Goal: Task Accomplishment & Management: Manage account settings

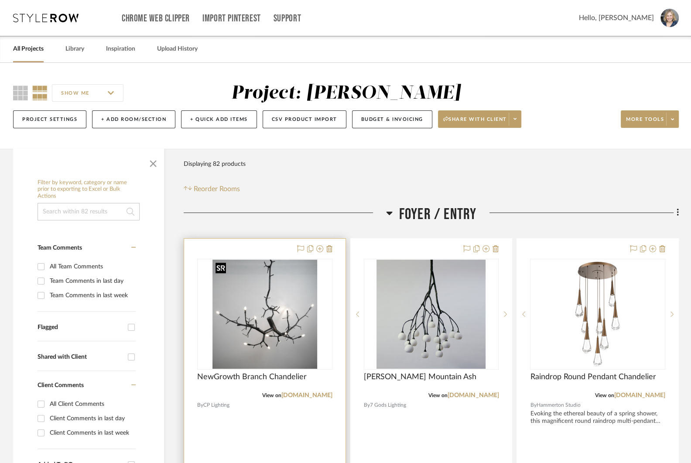
click at [0, 0] on img at bounding box center [0, 0] width 0 height 0
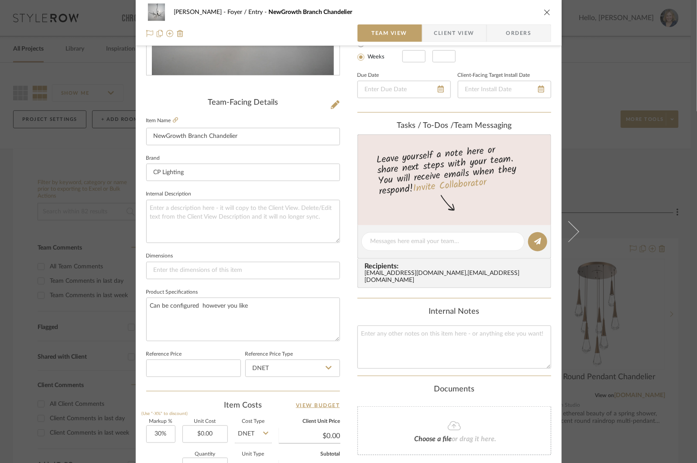
scroll to position [264, 0]
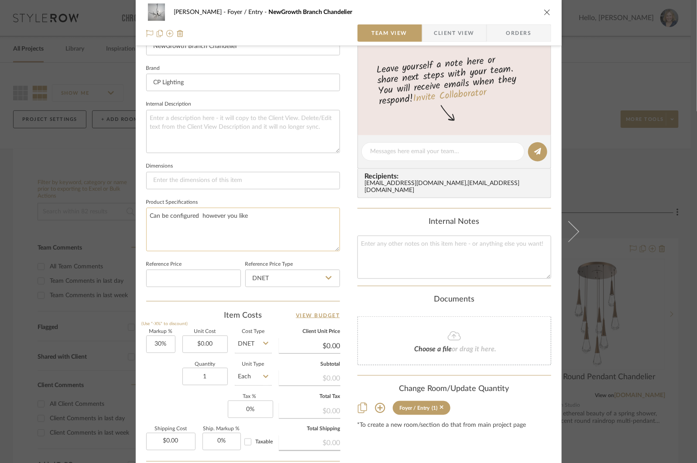
click at [252, 214] on textarea "Can be configured however you like" at bounding box center [243, 229] width 194 height 43
drag, startPoint x: 247, startPoint y: 226, endPoint x: 250, endPoint y: 159, distance: 67.3
click at [249, 163] on div "Team-Facing Details Item Name NewGrowth Branch Chandelier Brand CP Lighting Int…" at bounding box center [243, 154] width 194 height 293
paste textarea "When high ceilings or sloped ceilings are involved and you want the look of our…"
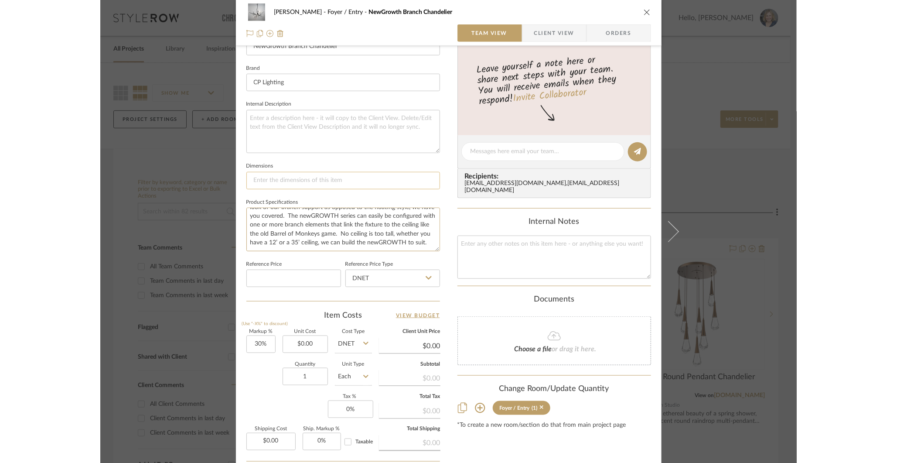
scroll to position [347, 0]
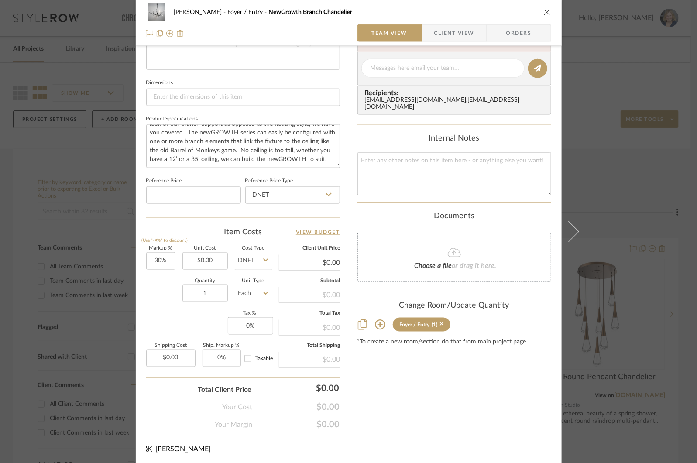
type textarea "When high ceilings or sloped ceilings are involved and you want the look of our…"
click at [602, 97] on div "[PERSON_NAME] Foyer / Entry NewGrowth Branch Chandelier Team View Client View O…" at bounding box center [348, 231] width 697 height 463
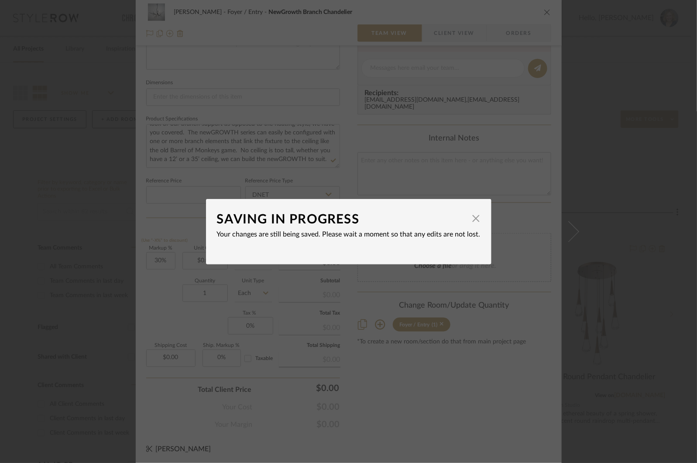
click at [602, 97] on div "SAVING IN PROGRESS × Your changes are still being saved. Please wait a moment s…" at bounding box center [348, 231] width 697 height 463
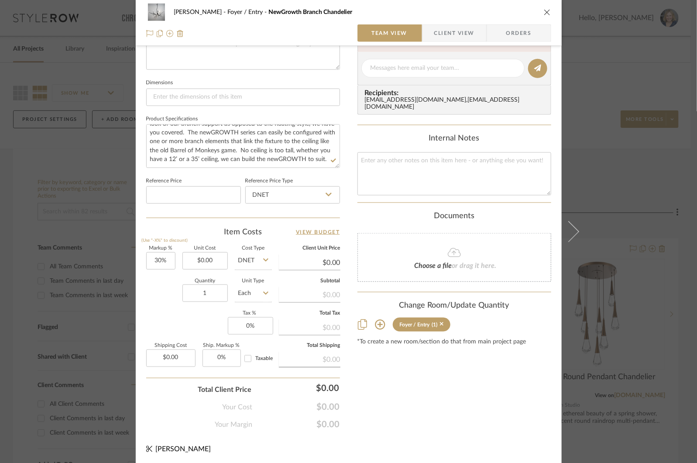
click at [602, 97] on div "[PERSON_NAME] Foyer / Entry NewGrowth Branch Chandelier Team View Client View O…" at bounding box center [348, 231] width 697 height 463
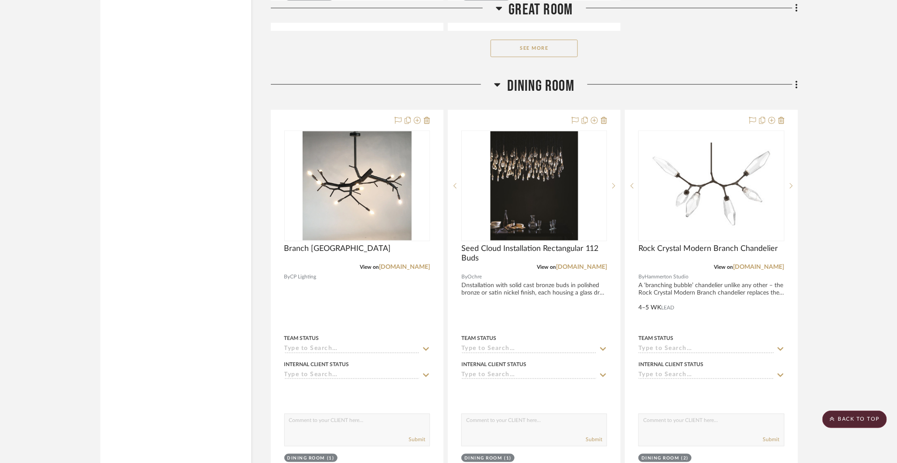
scroll to position [2177, 0]
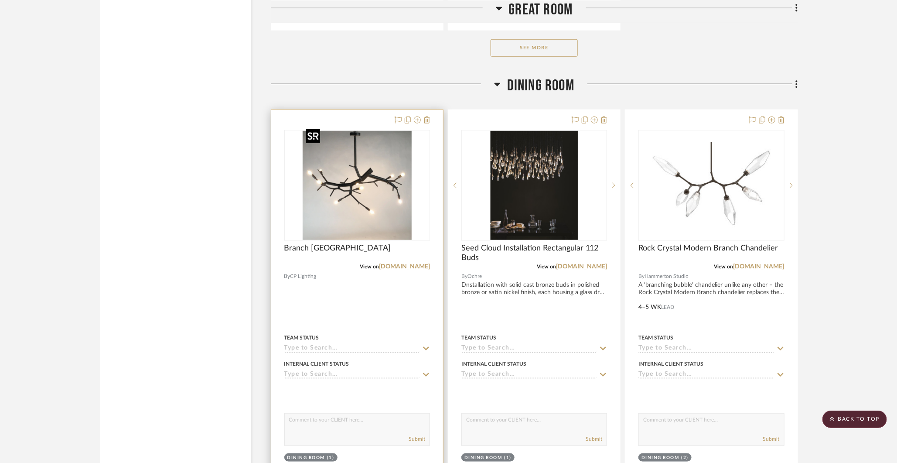
click at [353, 187] on img "0" at bounding box center [357, 185] width 109 height 109
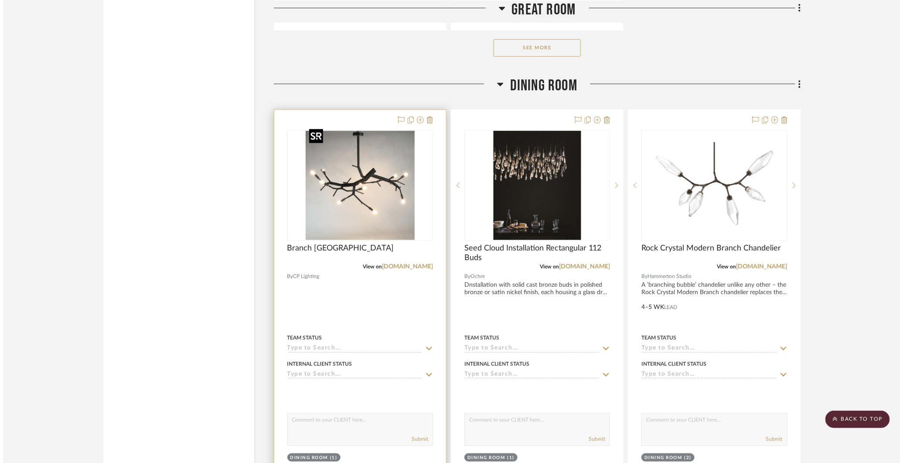
scroll to position [0, 0]
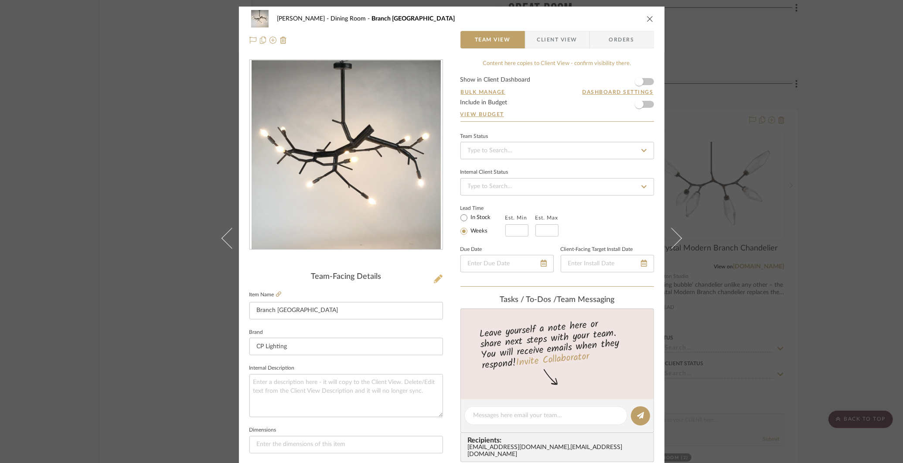
click at [434, 280] on icon at bounding box center [438, 278] width 9 height 9
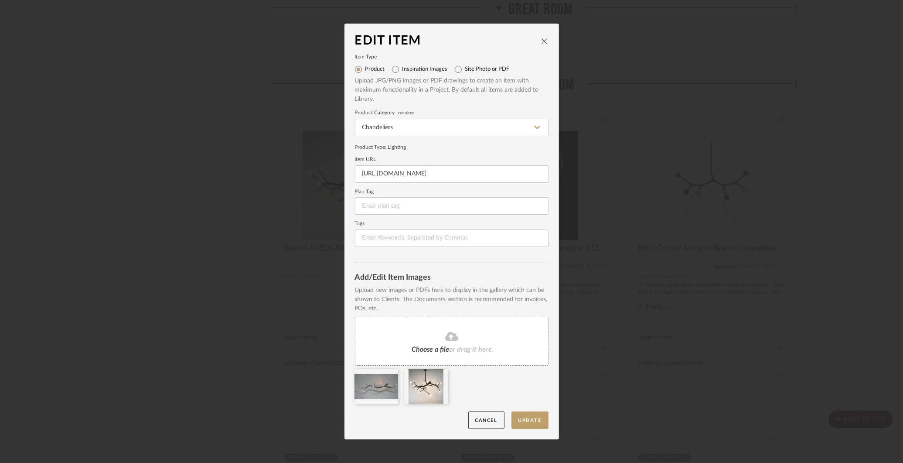
click at [647, 158] on div "Edit Item Item Type Product Inspiration Images Site Photo or PDF Upload JPG/PNG…" at bounding box center [451, 231] width 903 height 463
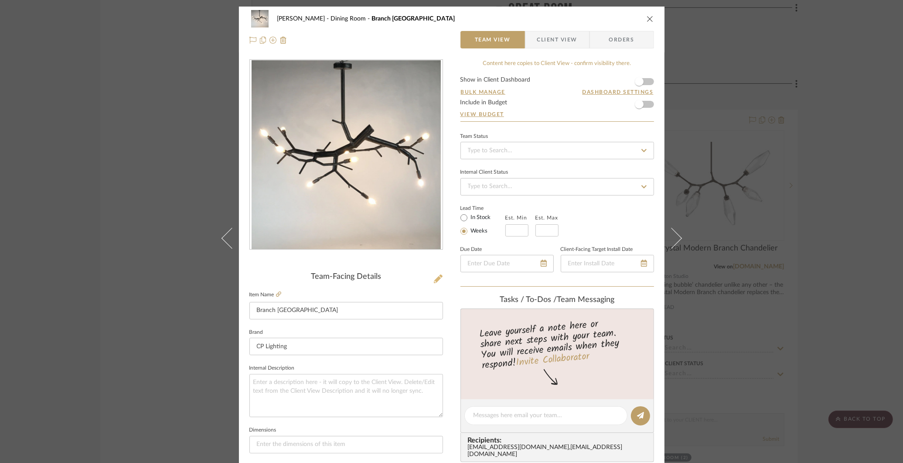
click at [434, 278] on icon at bounding box center [438, 278] width 9 height 9
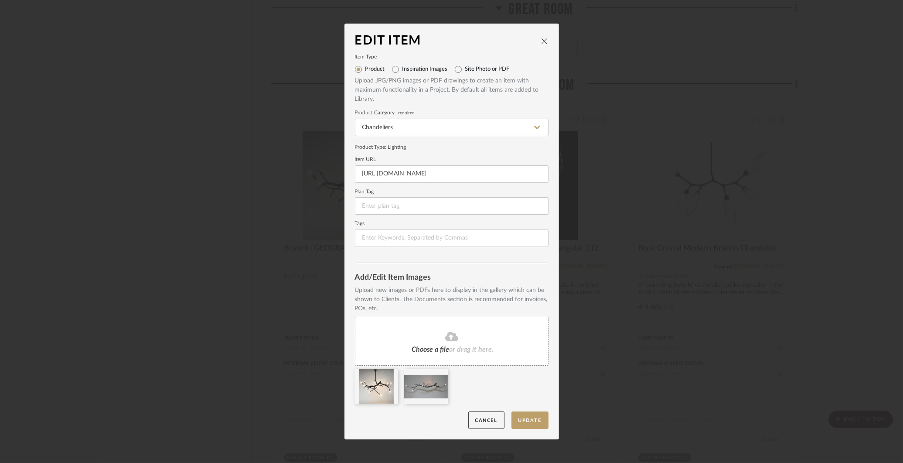
click at [451, 393] on div at bounding box center [404, 389] width 99 height 40
click at [531, 420] on button "Update" at bounding box center [530, 420] width 37 height 18
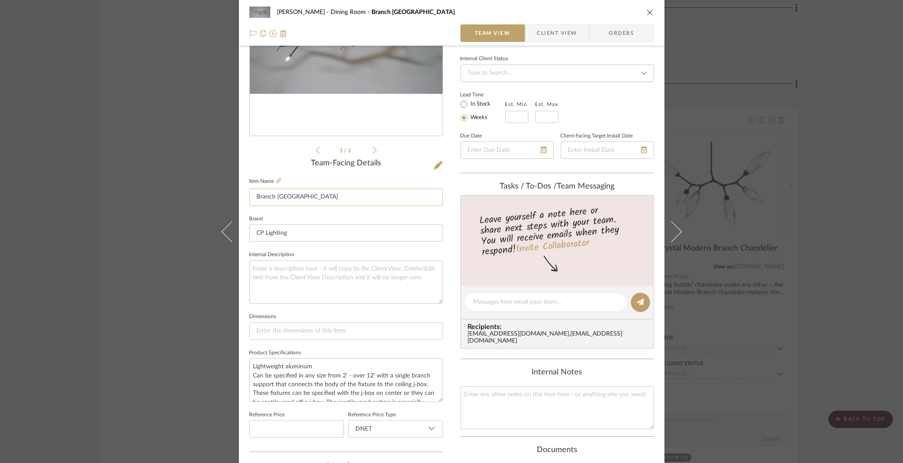
scroll to position [120, 0]
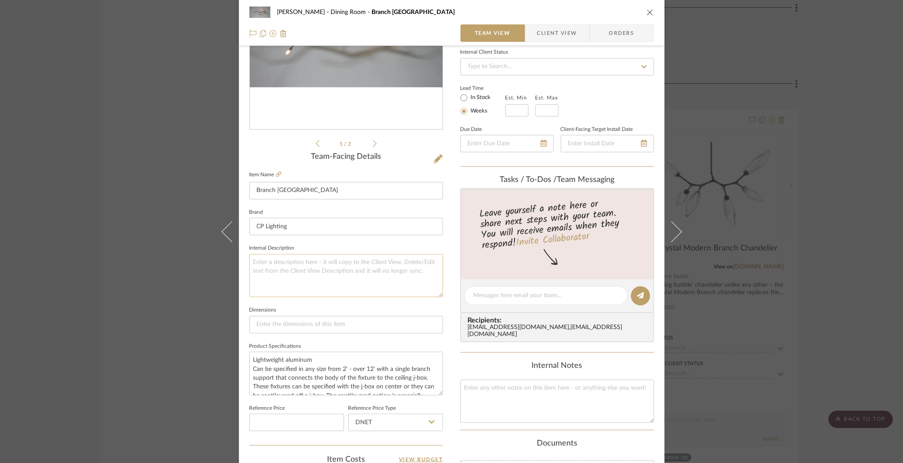
click at [400, 274] on textarea at bounding box center [346, 275] width 194 height 43
paste textarea "Aluminum trees never grow old. We love the original newGrowth series that we ha…"
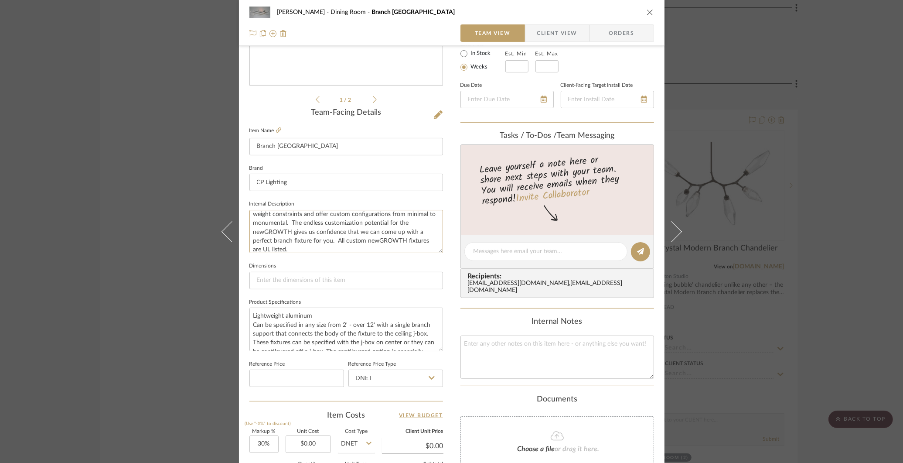
scroll to position [347, 0]
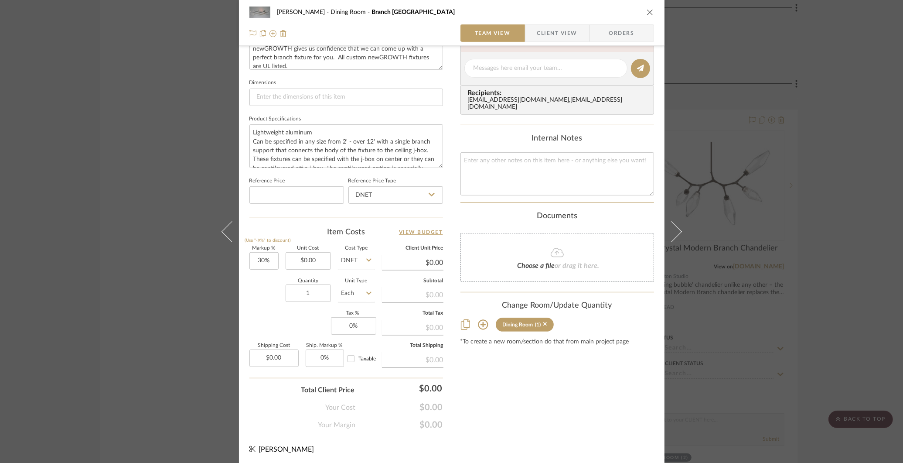
type textarea "Aluminum trees never grow old. We love the original newGrowth series that we ha…"
click at [577, 33] on span "Client View" at bounding box center [558, 32] width 64 height 17
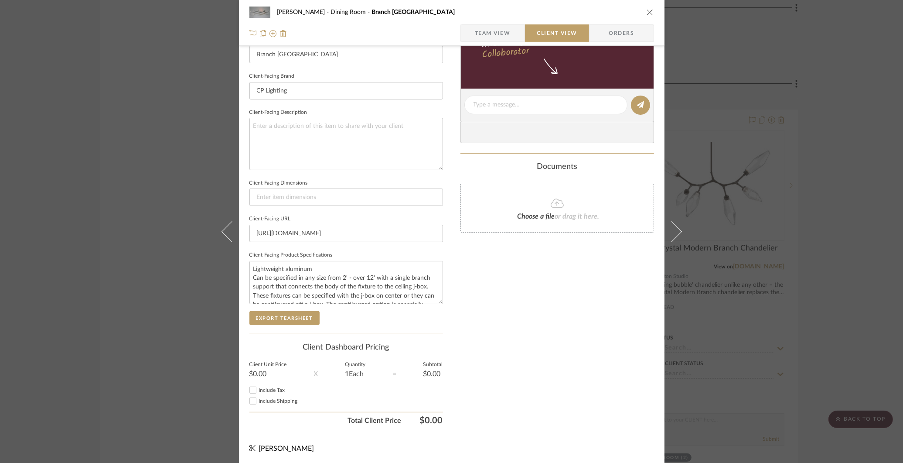
type textarea "Aluminum trees never grow old. We love the original newGrowth series that we ha…"
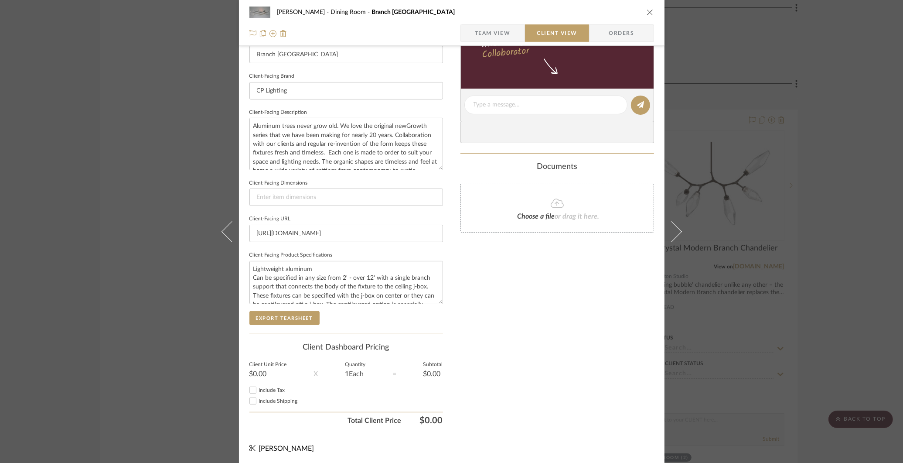
click at [696, 56] on div "[PERSON_NAME] Dining Room Branch [GEOGRAPHIC_DATA] Team View Client View Orders…" at bounding box center [451, 231] width 903 height 463
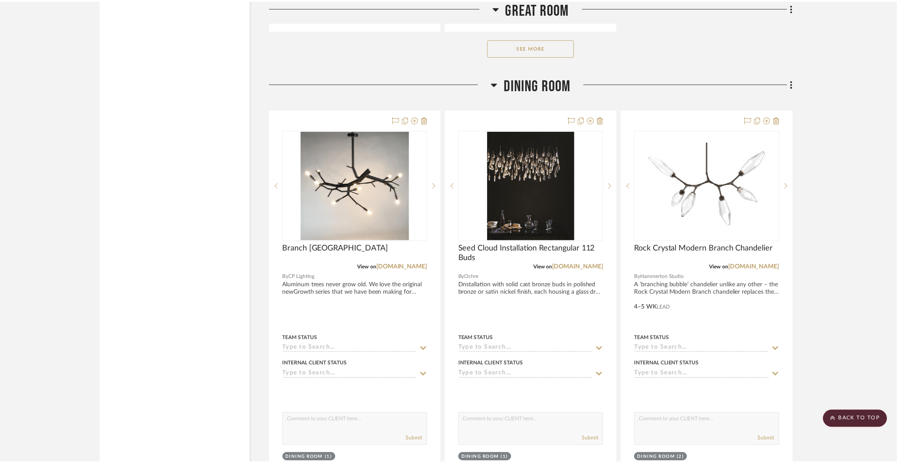
scroll to position [2177, 0]
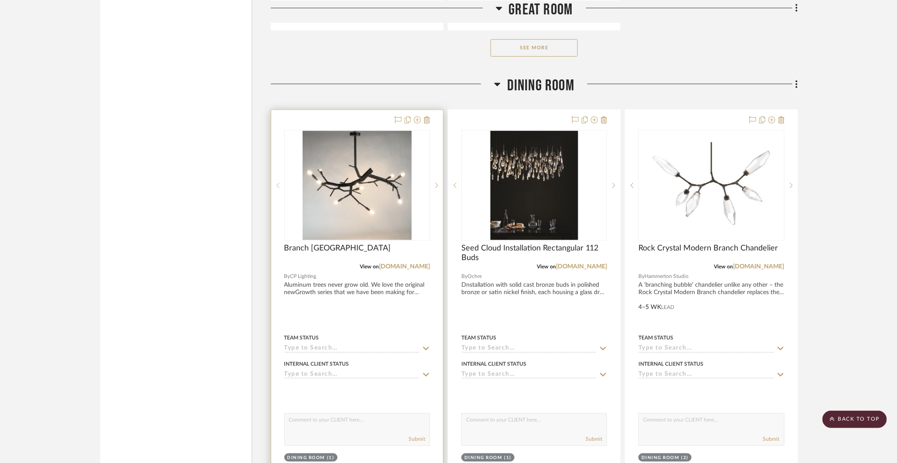
click at [279, 176] on div at bounding box center [277, 185] width 13 height 111
click at [435, 177] on div at bounding box center [436, 185] width 13 height 111
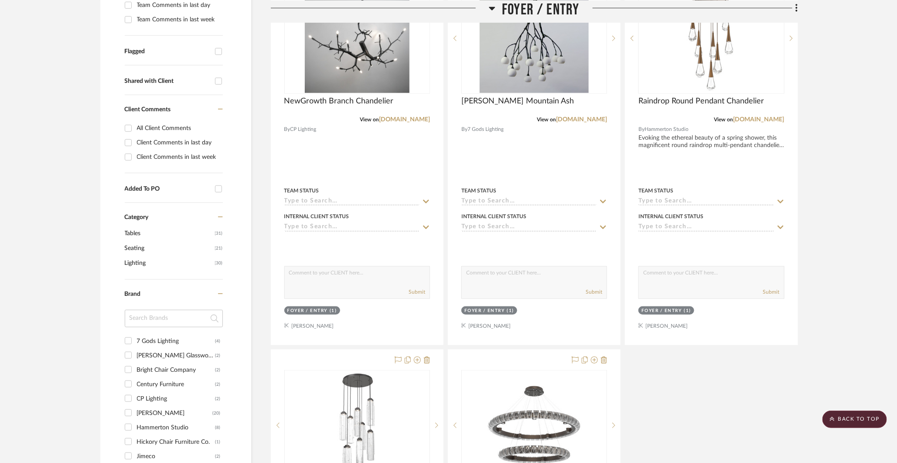
scroll to position [221, 0]
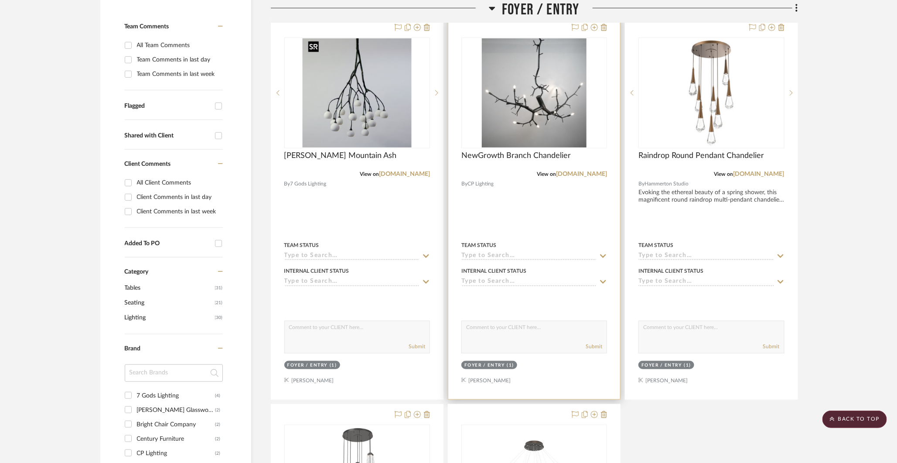
drag, startPoint x: 366, startPoint y: 94, endPoint x: 592, endPoint y: 89, distance: 226.0
